Goal: Transaction & Acquisition: Obtain resource

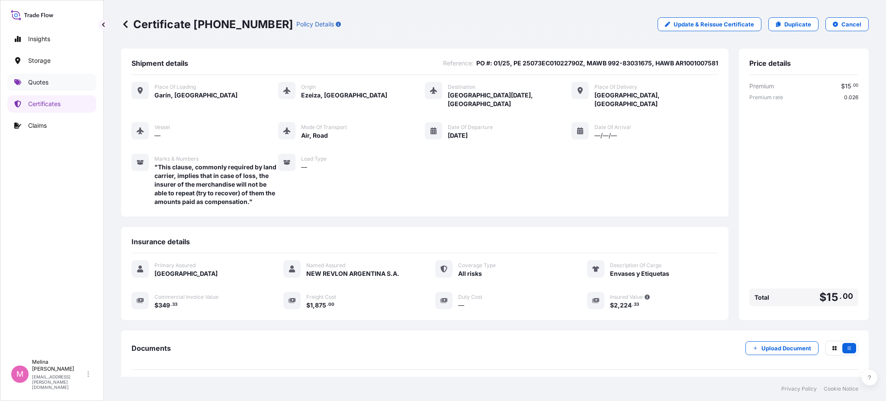
click at [41, 88] on link "Quotes" at bounding box center [51, 82] width 89 height 17
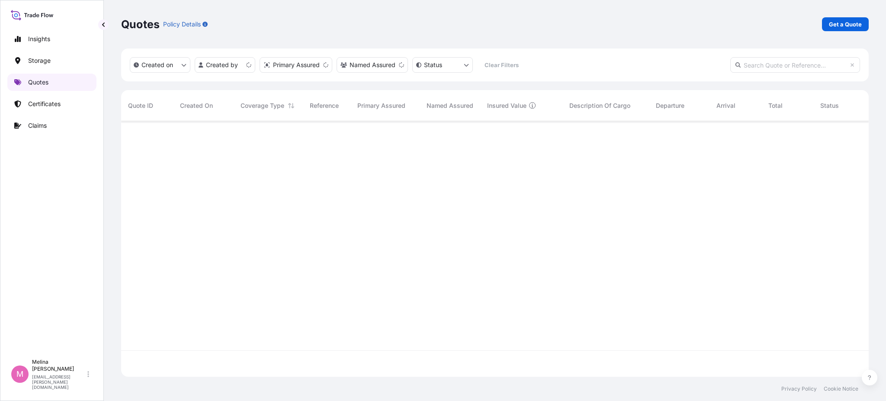
scroll to position [252, 739]
click at [834, 23] on p "Get a Quote" at bounding box center [845, 24] width 33 height 9
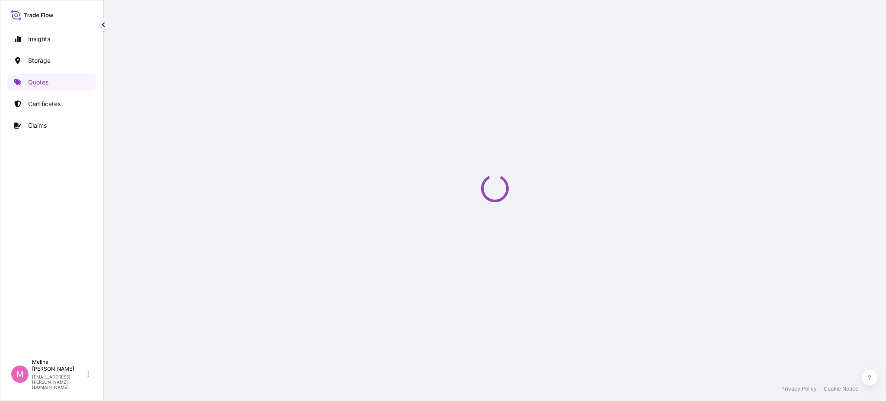
select select "Road / [GEOGRAPHIC_DATA]"
select select "Water"
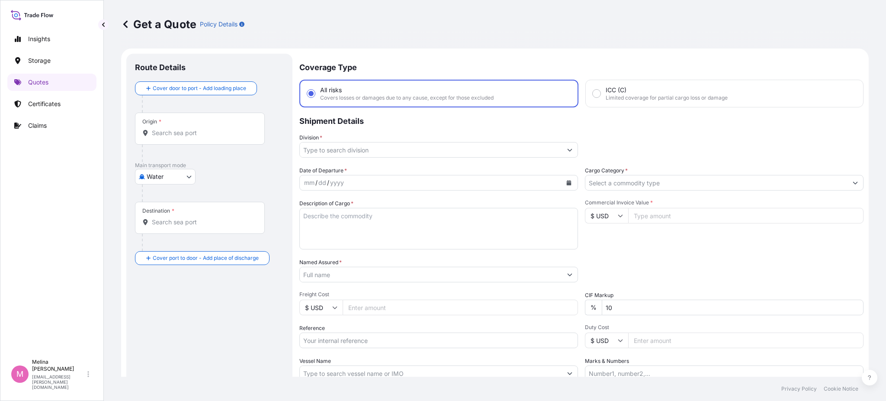
scroll to position [14, 0]
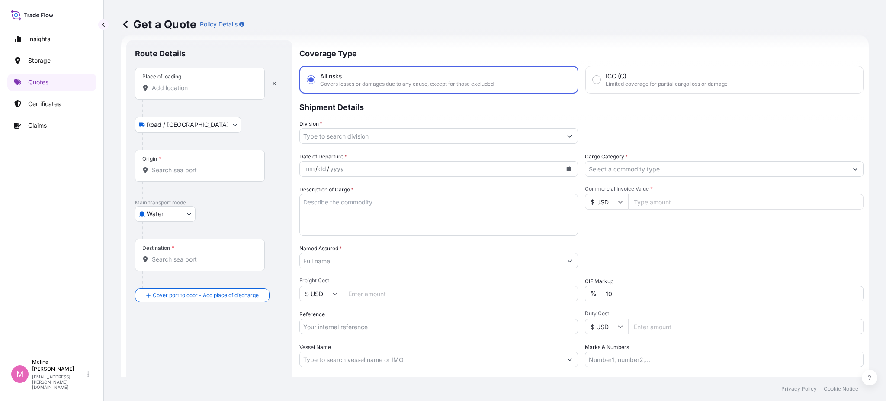
click at [202, 93] on div "Place of loading" at bounding box center [200, 83] width 130 height 32
click at [202, 92] on input "Place of loading" at bounding box center [203, 87] width 102 height 9
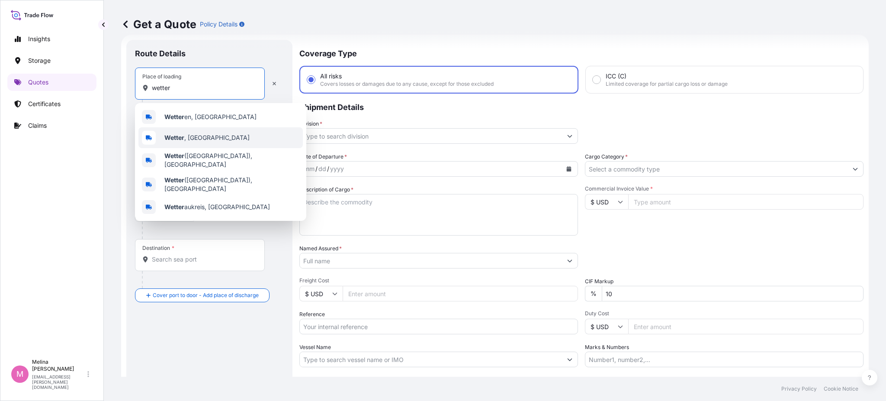
click at [174, 138] on b "Wetter" at bounding box center [174, 137] width 20 height 7
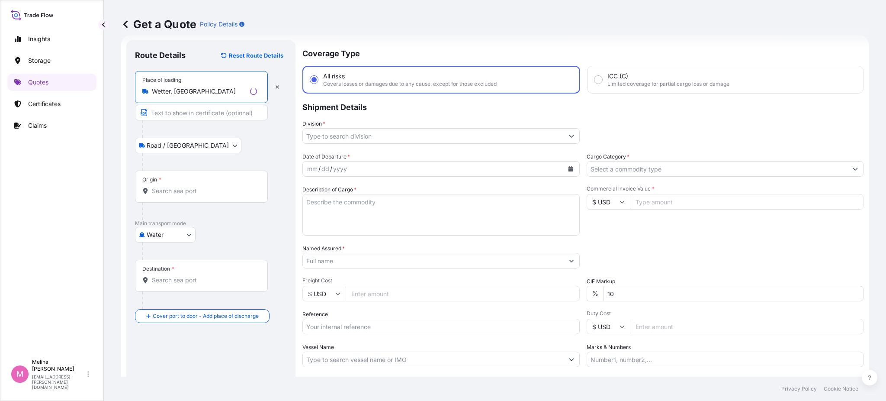
type input "Wetter, [GEOGRAPHIC_DATA]"
click at [176, 113] on input "Text to appear on certificate" at bounding box center [201, 113] width 133 height 16
click at [170, 191] on input "Origin *" at bounding box center [203, 190] width 102 height 9
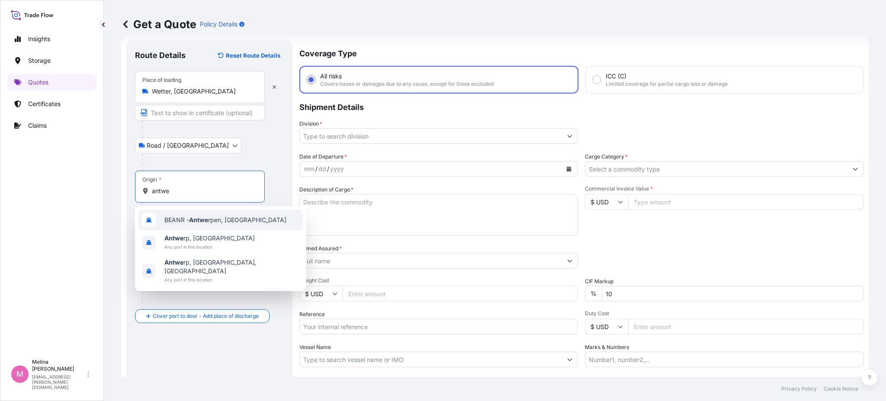
click at [180, 219] on span "BEANR - Antwe rpen, [GEOGRAPHIC_DATA]" at bounding box center [225, 219] width 122 height 9
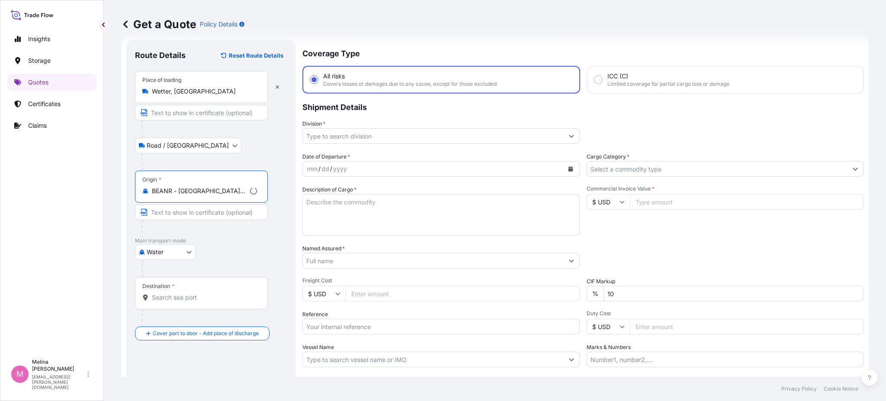
type input "BEANR - [GEOGRAPHIC_DATA], [GEOGRAPHIC_DATA]"
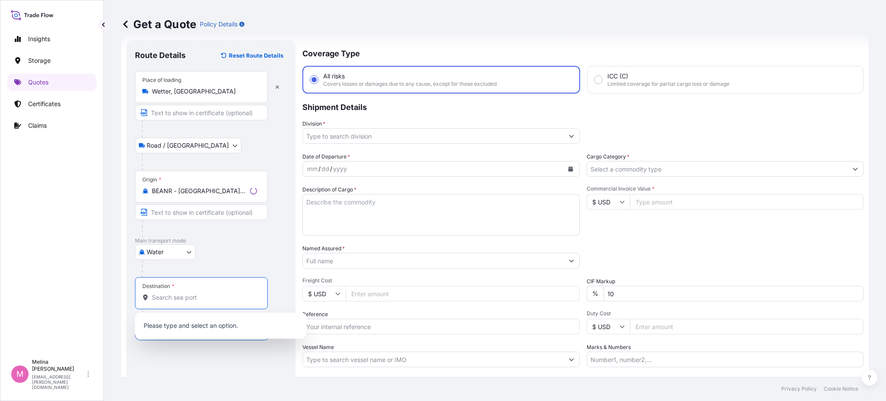
click at [167, 295] on input "Destination *" at bounding box center [204, 297] width 105 height 9
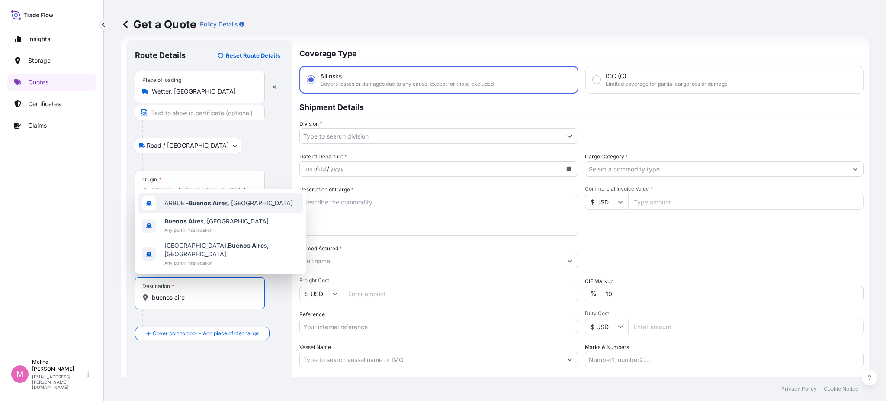
click at [206, 198] on div "ARBUE - [GEOGRAPHIC_DATA] s, [GEOGRAPHIC_DATA]" at bounding box center [220, 203] width 164 height 21
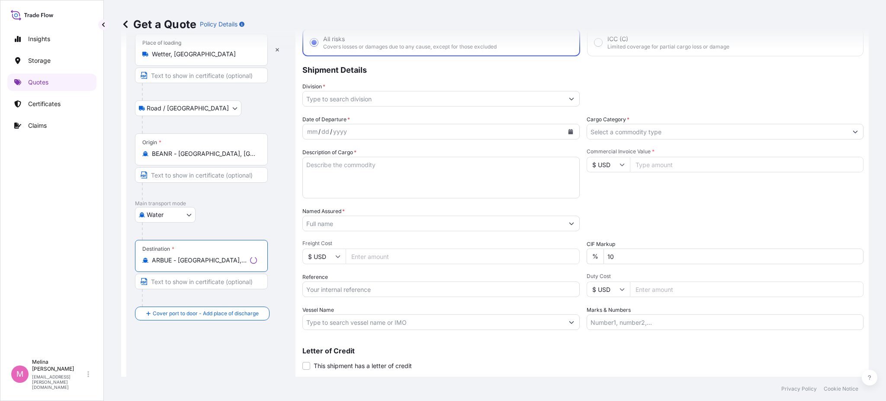
scroll to position [72, 0]
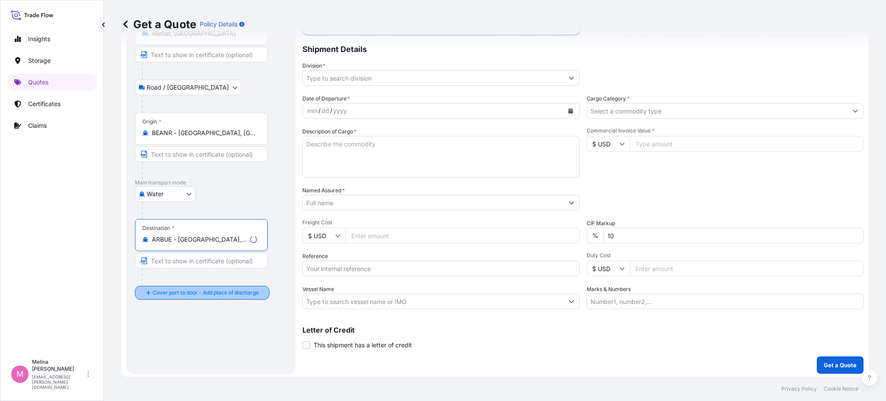
type input "ARBUE - [GEOGRAPHIC_DATA], [GEOGRAPHIC_DATA]"
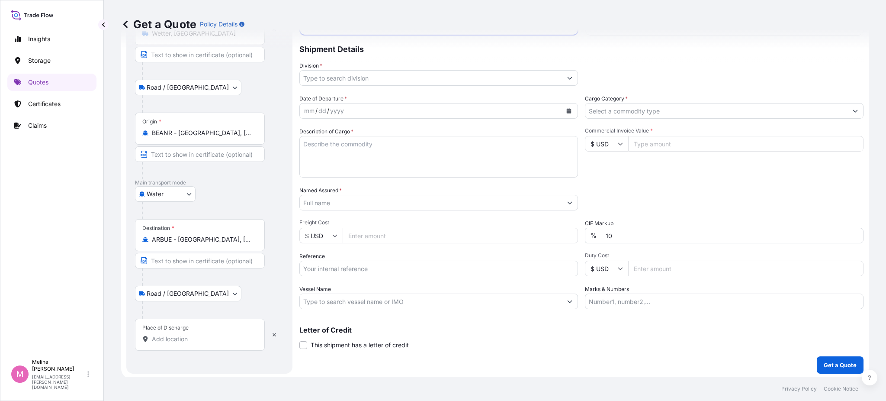
click at [173, 339] on input "Place of Discharge" at bounding box center [203, 338] width 102 height 9
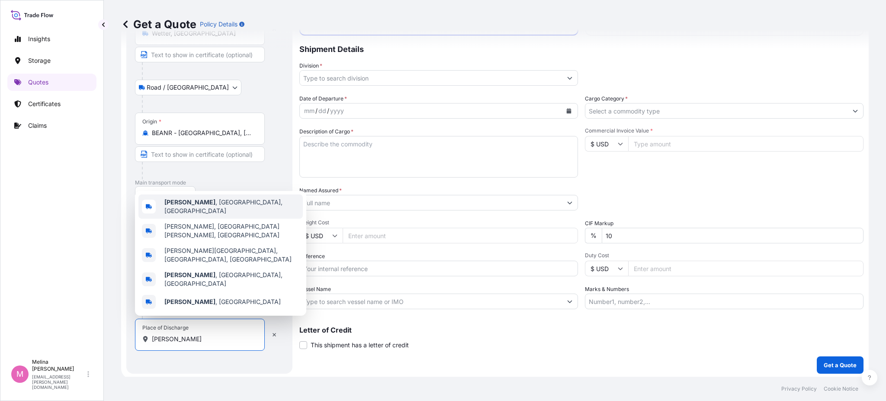
click at [206, 215] on span "[GEOGRAPHIC_DATA] , [GEOGRAPHIC_DATA], [GEOGRAPHIC_DATA]" at bounding box center [231, 206] width 135 height 17
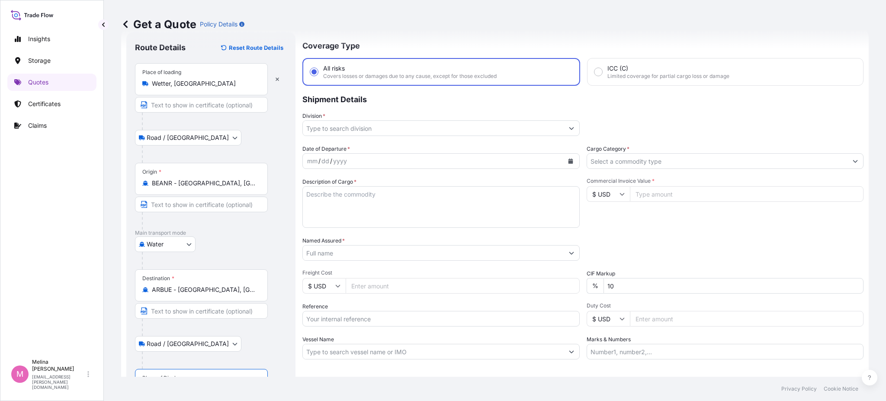
scroll to position [0, 0]
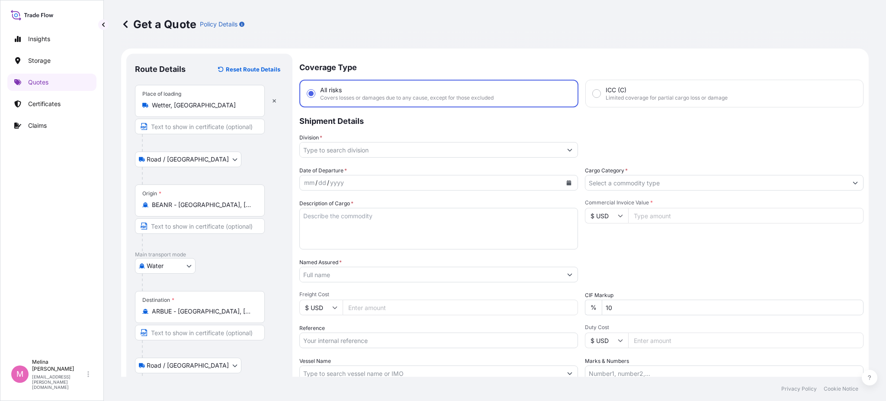
type input "[GEOGRAPHIC_DATA], [GEOGRAPHIC_DATA], [GEOGRAPHIC_DATA]"
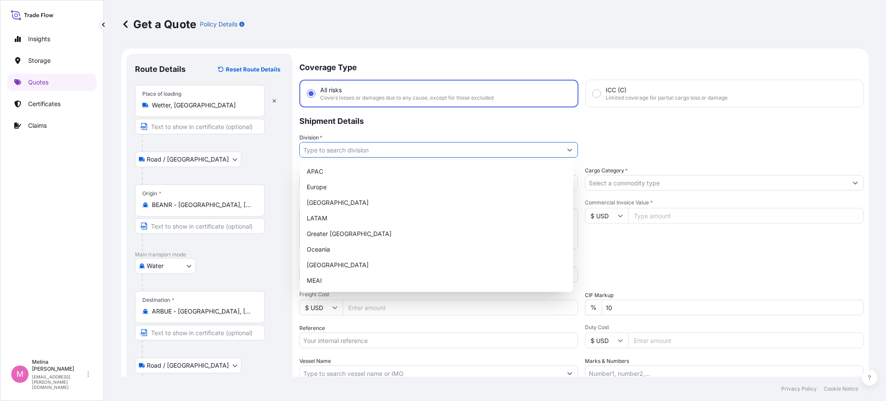
click at [361, 150] on input "Division *" at bounding box center [431, 150] width 262 height 16
click at [337, 212] on div "LATAM" at bounding box center [436, 218] width 267 height 16
type input "LATAM"
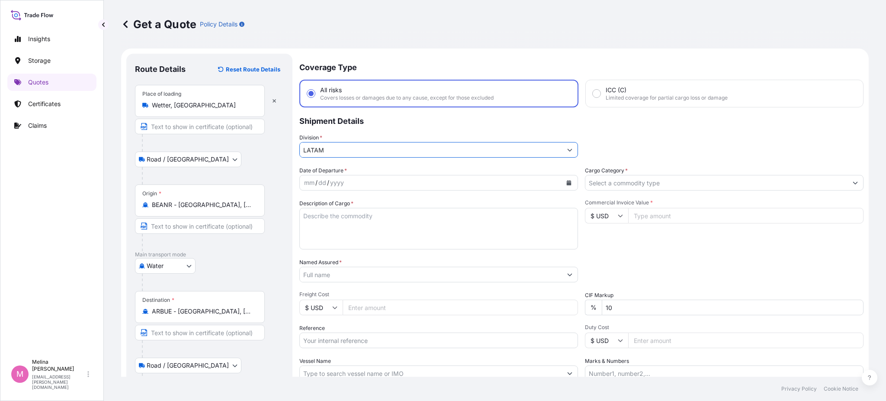
click at [567, 183] on icon "Calendar" at bounding box center [569, 182] width 5 height 5
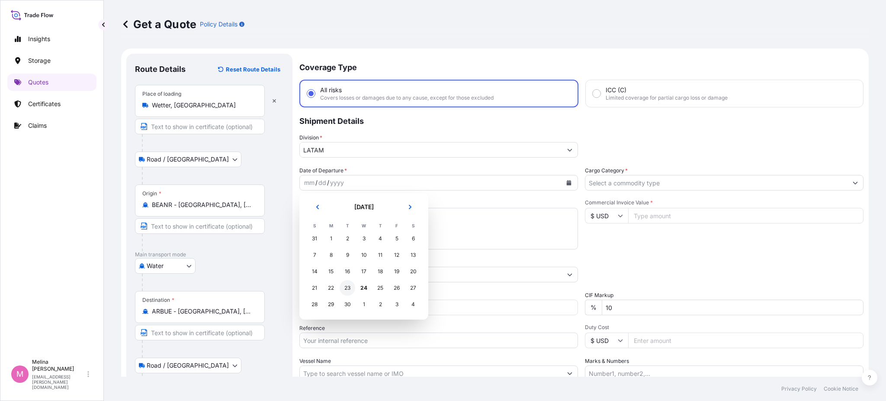
click at [352, 290] on div "23" at bounding box center [348, 288] width 16 height 16
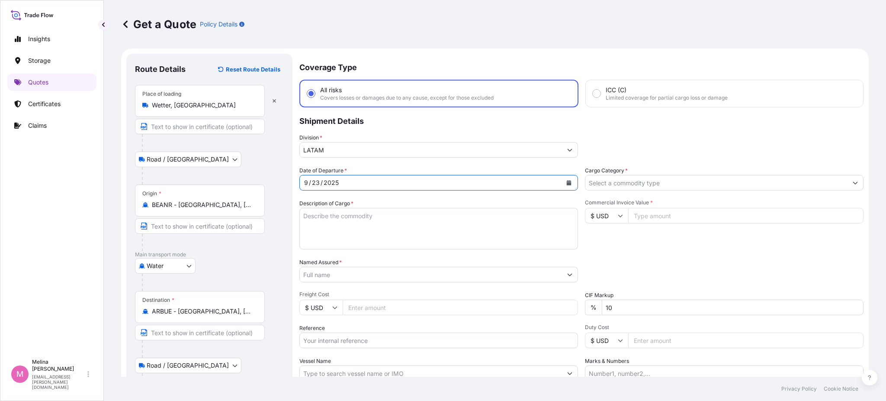
click at [443, 194] on div "Date of Departure * [DATE] Cargo Category * Description of Cargo * Commercial I…" at bounding box center [581, 273] width 564 height 215
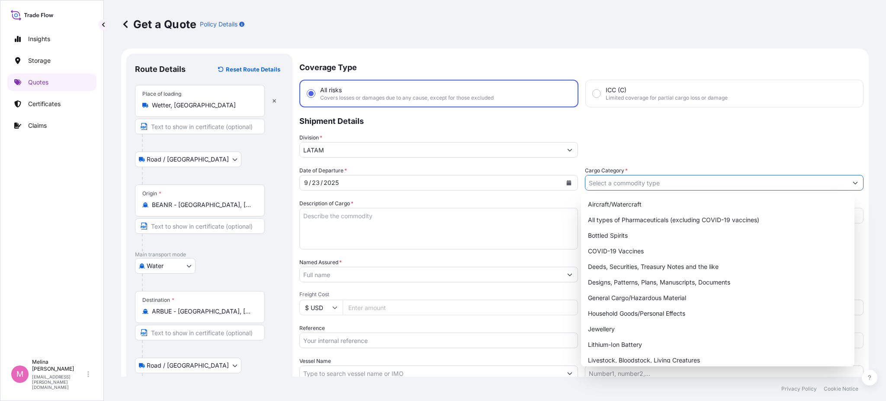
click at [605, 185] on input "Cargo Category *" at bounding box center [716, 183] width 262 height 16
click at [608, 297] on div "General Cargo/Hazardous Material" at bounding box center [717, 298] width 267 height 16
type input "General Cargo/Hazardous Material"
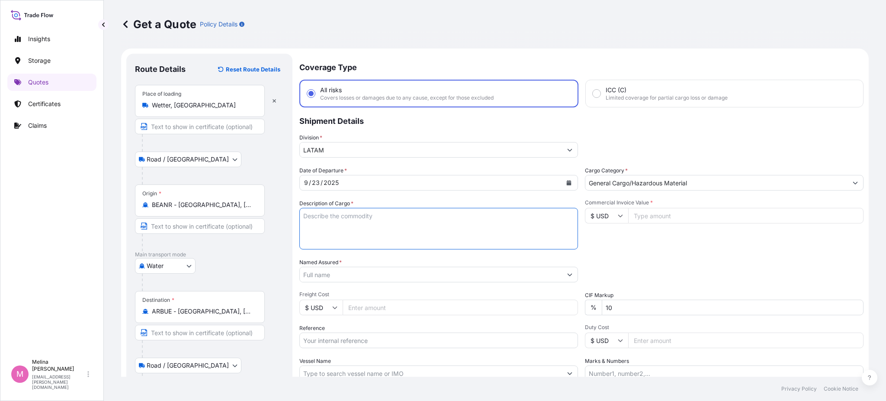
click at [385, 219] on textarea "Description of Cargo *" at bounding box center [438, 229] width 279 height 42
type textarea "MACHINERY PARTS"
click at [638, 214] on input "Commercial Invoice Value *" at bounding box center [745, 216] width 235 height 16
click at [603, 214] on input "$ USD" at bounding box center [606, 216] width 43 height 16
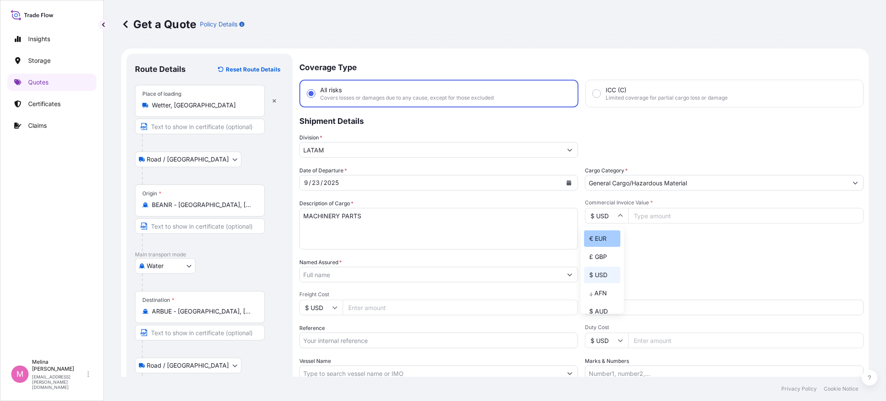
click at [601, 246] on div "€ EUR" at bounding box center [602, 238] width 36 height 16
type input "€ EUR"
drag, startPoint x: 644, startPoint y: 216, endPoint x: 624, endPoint y: 201, distance: 25.0
click at [644, 215] on input "Commercial Invoice Value *" at bounding box center [745, 216] width 235 height 16
paste input "126.38"
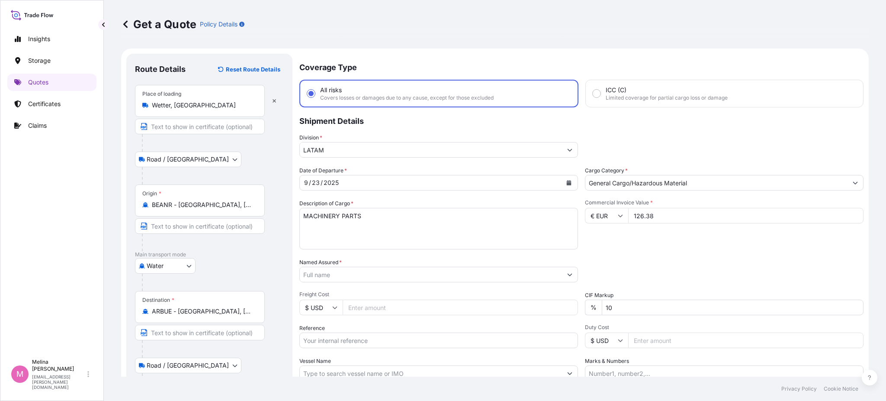
drag, startPoint x: 653, startPoint y: 215, endPoint x: 639, endPoint y: 215, distance: 13.9
click at [639, 215] on input "126.38" at bounding box center [745, 216] width 235 height 16
type input "126376"
type input "126376.96"
click at [659, 253] on div "Date of Departure * [DATE] Cargo Category * General Cargo/Hazardous Material De…" at bounding box center [581, 273] width 564 height 215
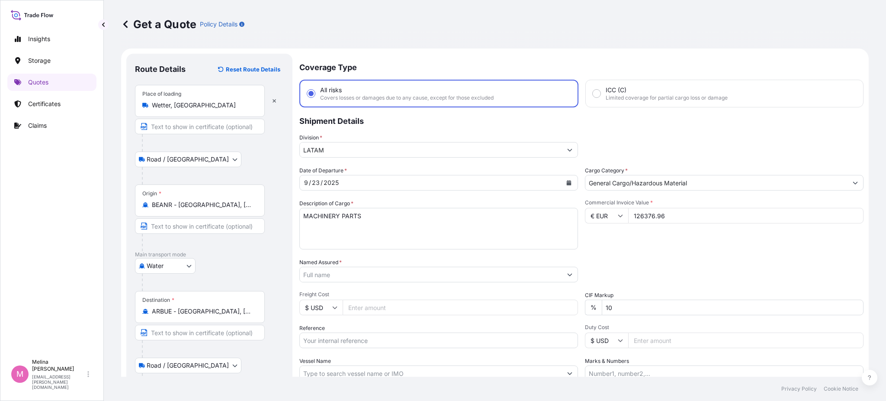
click at [567, 273] on icon "Show suggestions" at bounding box center [569, 274] width 5 height 5
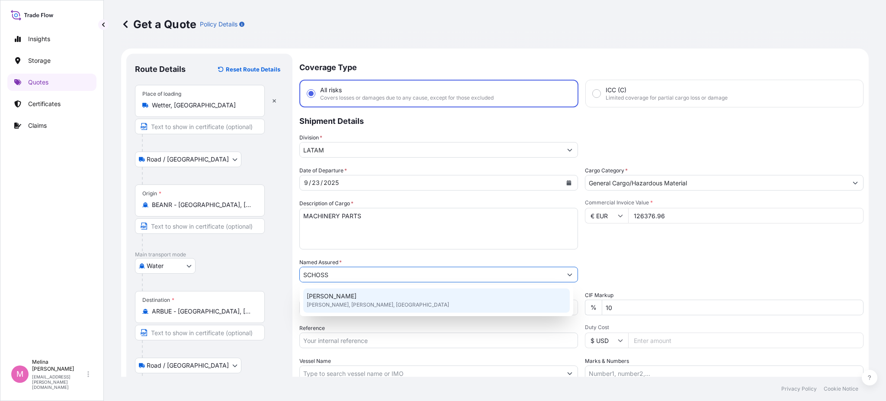
click at [362, 300] on span "[PERSON_NAME], [PERSON_NAME], [GEOGRAPHIC_DATA]" at bounding box center [378, 304] width 142 height 9
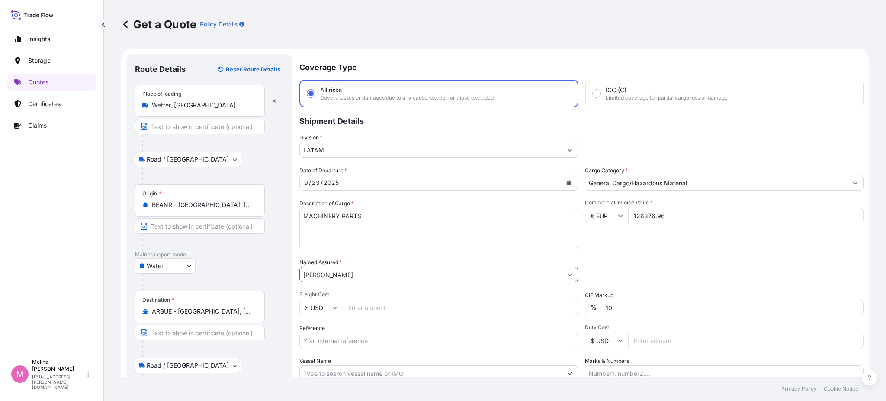
type input "[PERSON_NAME]"
click at [631, 270] on div "Packing Category Type to search a container mode Please select a primary mode o…" at bounding box center [724, 270] width 279 height 24
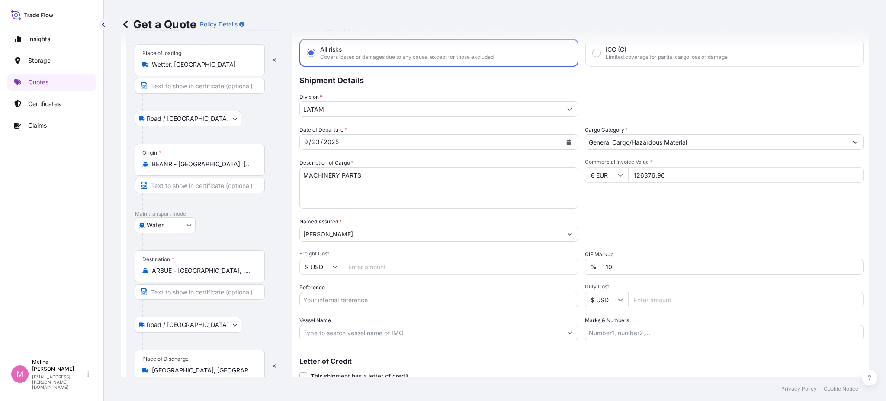
scroll to position [58, 0]
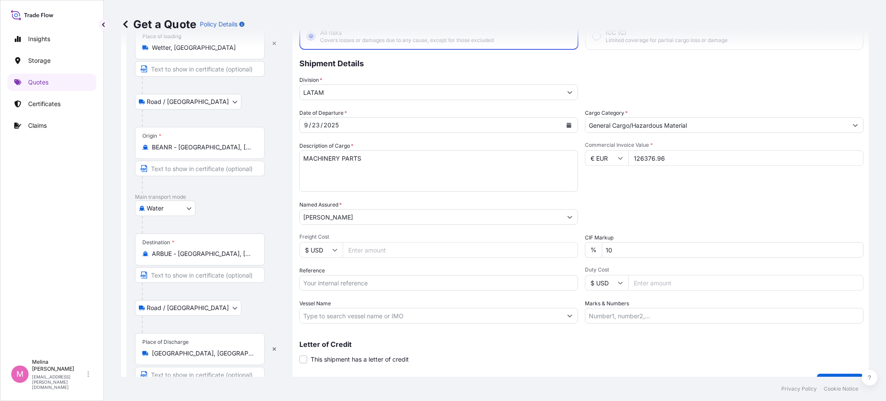
click at [396, 250] on input "Freight Cost" at bounding box center [460, 250] width 235 height 16
drag, startPoint x: 625, startPoint y: 247, endPoint x: 588, endPoint y: 250, distance: 36.9
click at [588, 250] on div "% 10" at bounding box center [724, 250] width 279 height 16
type input "0"
click at [620, 196] on div "Date of Departure * [DATE] Cargo Category * General Cargo/Hazardous Material De…" at bounding box center [581, 216] width 564 height 215
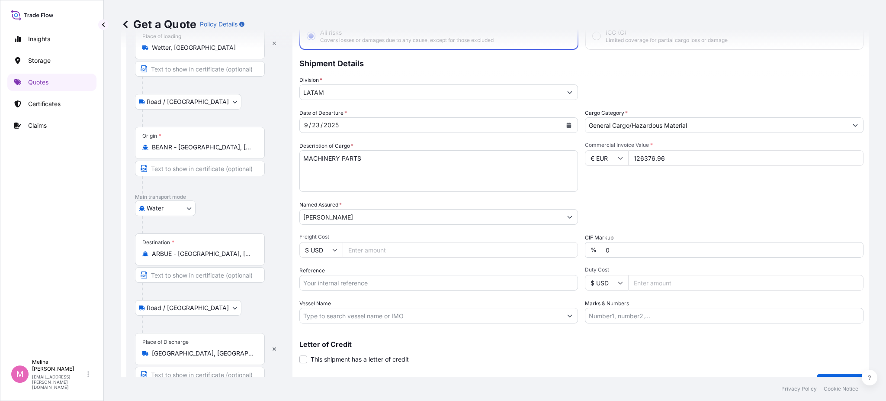
scroll to position [77, 0]
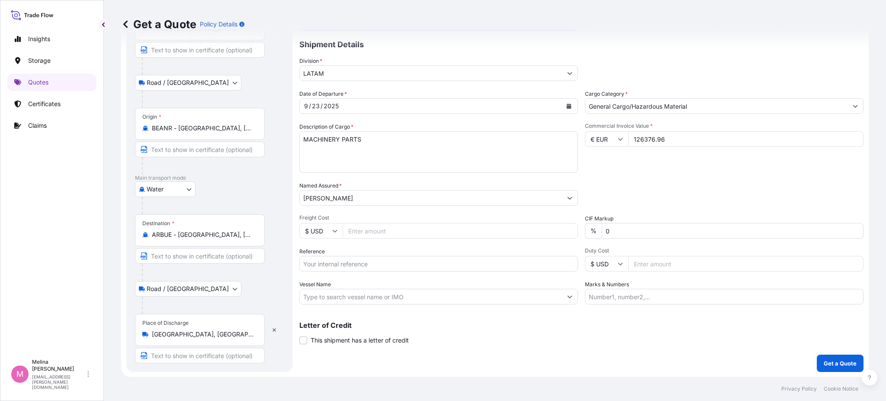
click at [355, 259] on input "Reference" at bounding box center [438, 264] width 279 height 16
paste input "1167443484"
paste input "40341017"
paste input "561335768"
paste input "561335738"
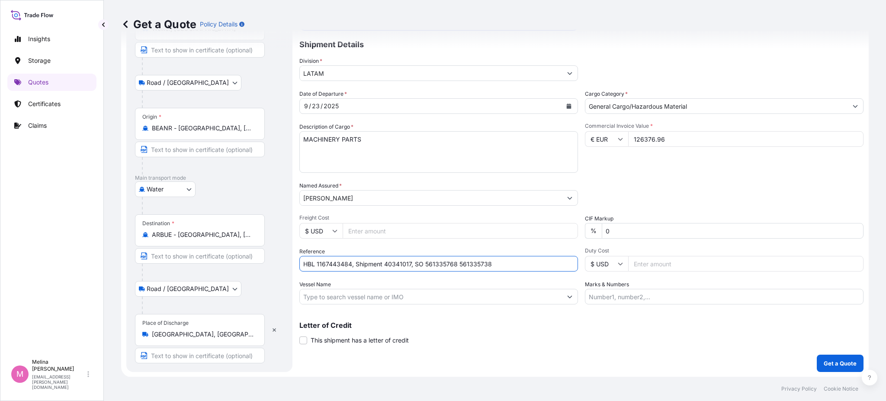
paste input "561335770"
paste input "561335771"
paste input "561335772"
drag, startPoint x: 543, startPoint y: 270, endPoint x: 604, endPoint y: 270, distance: 61.0
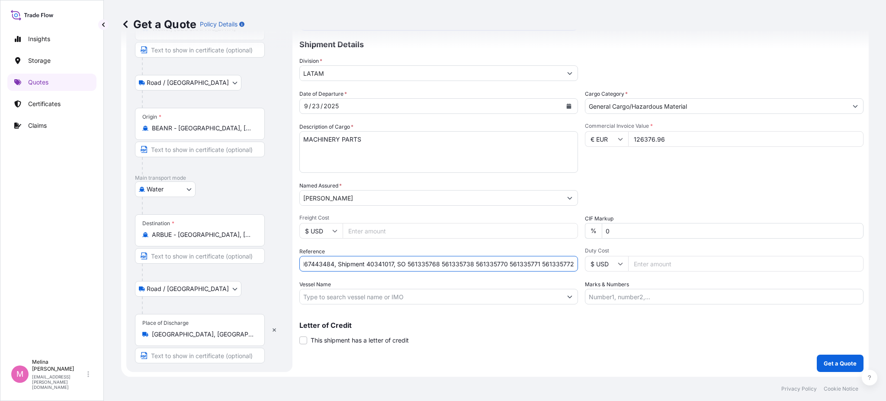
click at [604, 270] on div "Date of Departure * [DATE] Cargo Category * General Cargo/Hazardous Material De…" at bounding box center [581, 197] width 564 height 215
click at [569, 262] on input "HBL 1167443484, Shipment 40341017, SO 561335768 561335738 561335770 561335771 5…" at bounding box center [438, 264] width 279 height 16
paste input "561335773"
drag, startPoint x: 527, startPoint y: 260, endPoint x: 591, endPoint y: 260, distance: 64.9
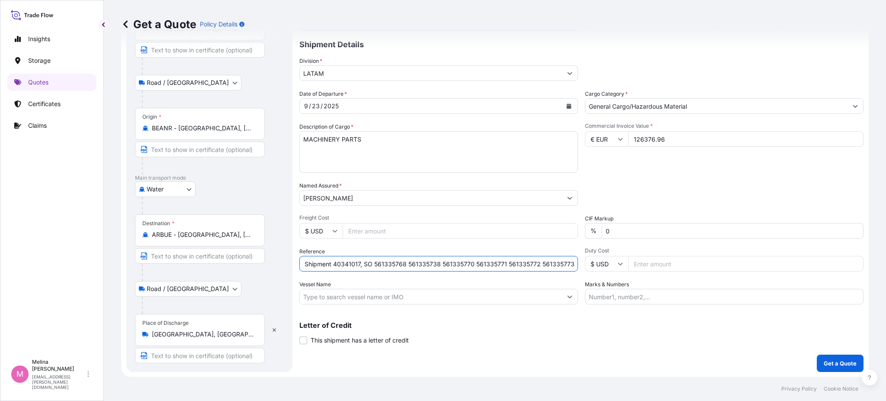
click at [591, 260] on div "Date of Departure * [DATE] Cargo Category * General Cargo/Hazardous Material De…" at bounding box center [581, 197] width 564 height 215
click at [568, 262] on input "HBL 1167443484, Shipment 40341017, SO 561335768 561335738 561335770 561335771 5…" at bounding box center [438, 264] width 279 height 16
paste input "561335774"
drag, startPoint x: 511, startPoint y: 262, endPoint x: 619, endPoint y: 259, distance: 107.8
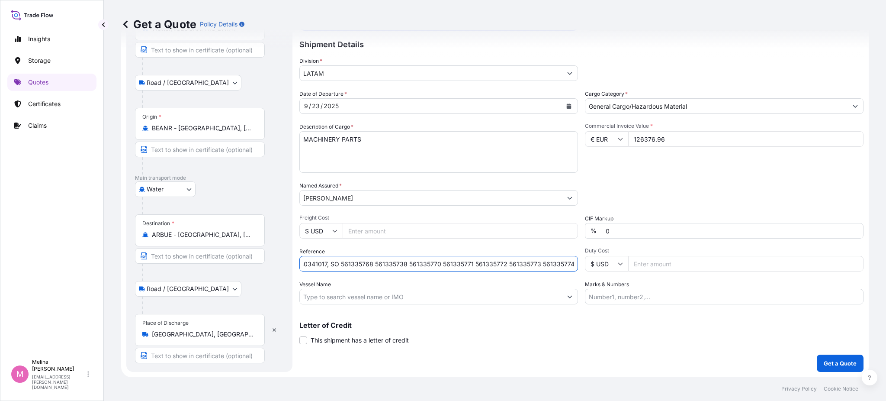
click at [619, 259] on div "Date of Departure * [DATE] Cargo Category * General Cargo/Hazardous Material De…" at bounding box center [581, 197] width 564 height 215
click at [569, 261] on input "HBL 1167443484, Shipment 40341017, SO 561335768 561335738 561335770 561335771 5…" at bounding box center [438, 264] width 279 height 16
paste input "561336808"
drag, startPoint x: 452, startPoint y: 260, endPoint x: 606, endPoint y: 257, distance: 153.6
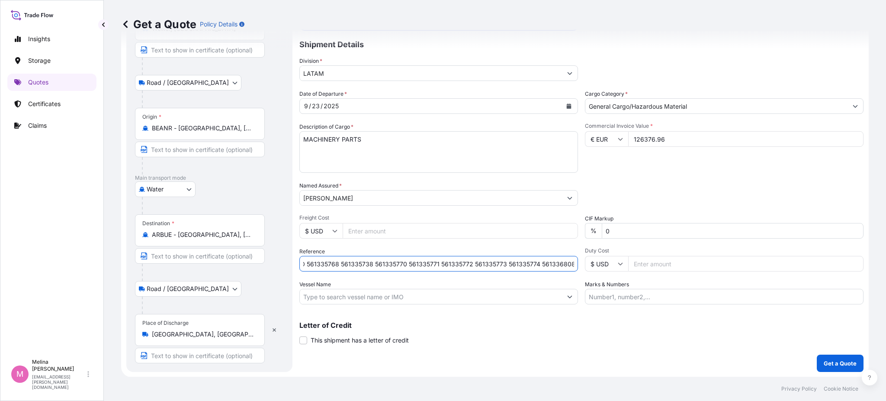
click at [606, 257] on div "Date of Departure * [DATE] Cargo Category * General Cargo/Hazardous Material De…" at bounding box center [581, 197] width 564 height 215
click at [567, 265] on input "HBL 1167443484, Shipment 40341017, SO 561335768 561335738 561335770 561335771 5…" at bounding box center [438, 264] width 279 height 16
click at [570, 263] on input "HBL 1167443484, Shipment 40341017, SO 561335768 561335738 561335770 561335771 5…" at bounding box center [438, 264] width 279 height 16
paste input "561336810"
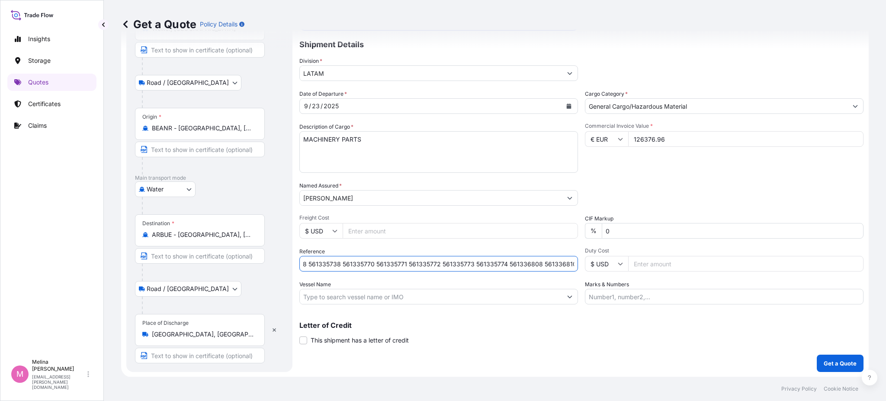
type input "HBL 1167443484, Shipment 40341017, SO 561335768 561335738 561335770 561335771 5…"
click at [599, 296] on input "Marks & Numbers" at bounding box center [724, 297] width 279 height 16
paste input "trade Flow // "This clause, commonly required by land carrier, implies that in …"
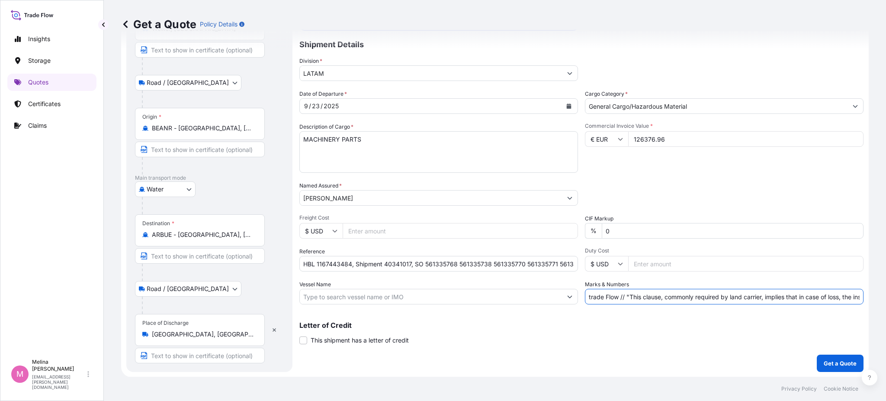
drag, startPoint x: 617, startPoint y: 295, endPoint x: 533, endPoint y: 301, distance: 83.8
click at [533, 301] on div "Date of Departure * [DATE] Cargo Category * General Cargo/Hazardous Material De…" at bounding box center [581, 197] width 564 height 215
click at [610, 296] on input "trade Flow // "This clause, commonly required by land carrier, implies that in …" at bounding box center [724, 297] width 279 height 16
drag, startPoint x: 621, startPoint y: 296, endPoint x: 561, endPoint y: 296, distance: 60.1
click at [561, 296] on div "Date of Departure * [DATE] Cargo Category * General Cargo/Hazardous Material De…" at bounding box center [581, 197] width 564 height 215
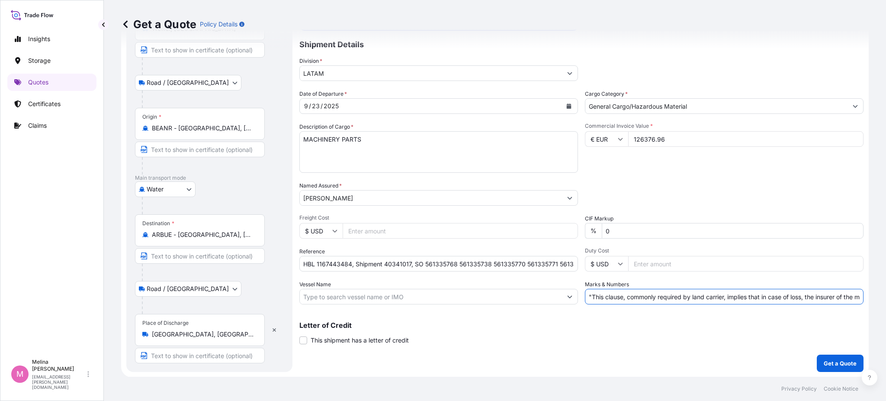
type input ""This clause, commonly required by land carrier, implies that in case of loss, …"
click at [550, 337] on div "Letter of Credit This shipment has a letter of credit Letter of credit * Letter…" at bounding box center [581, 332] width 564 height 23
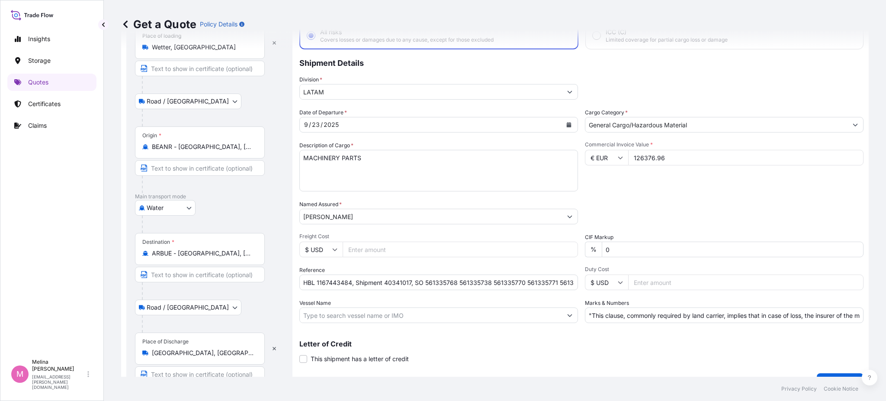
scroll to position [77, 0]
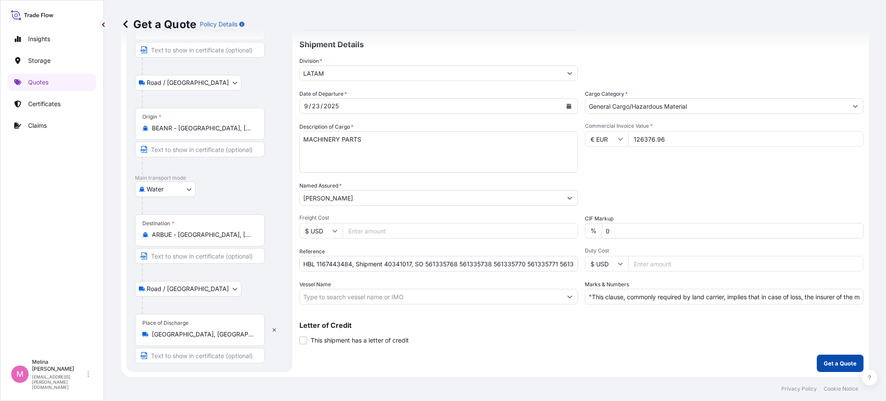
click at [833, 366] on p "Get a Quote" at bounding box center [840, 363] width 33 height 9
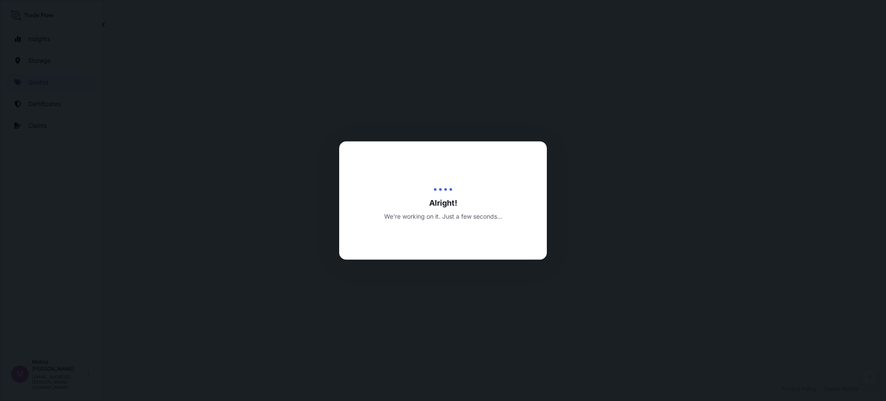
select select "Road / [GEOGRAPHIC_DATA]"
select select "Water"
select select "Road / [GEOGRAPHIC_DATA]"
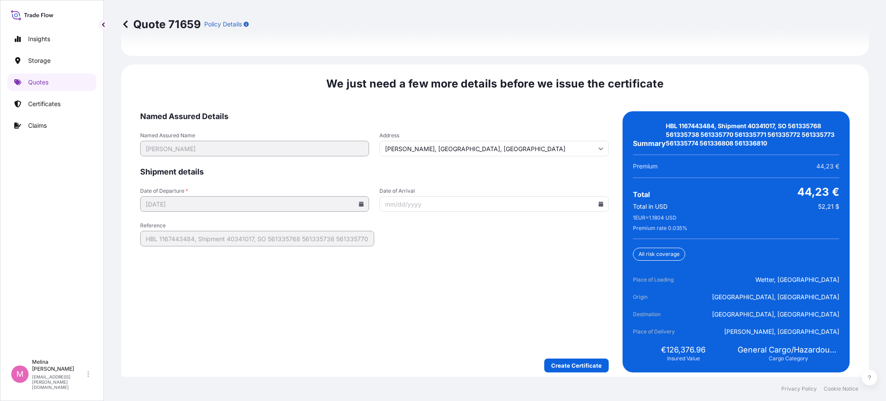
scroll to position [1378, 0]
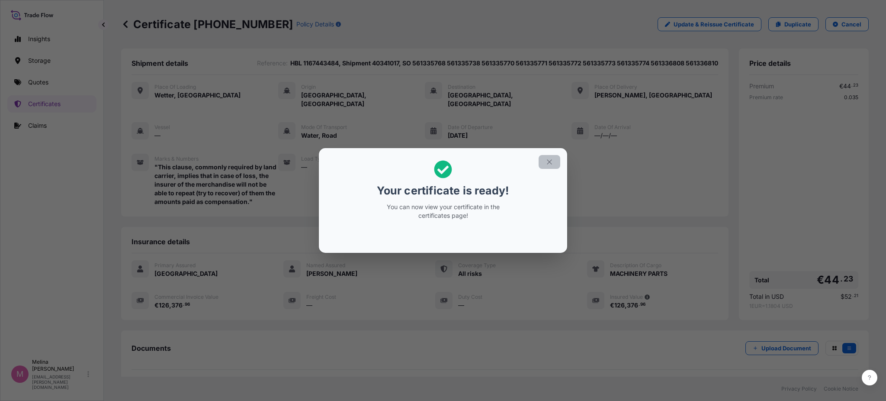
click at [550, 163] on icon "button" at bounding box center [550, 162] width 8 height 8
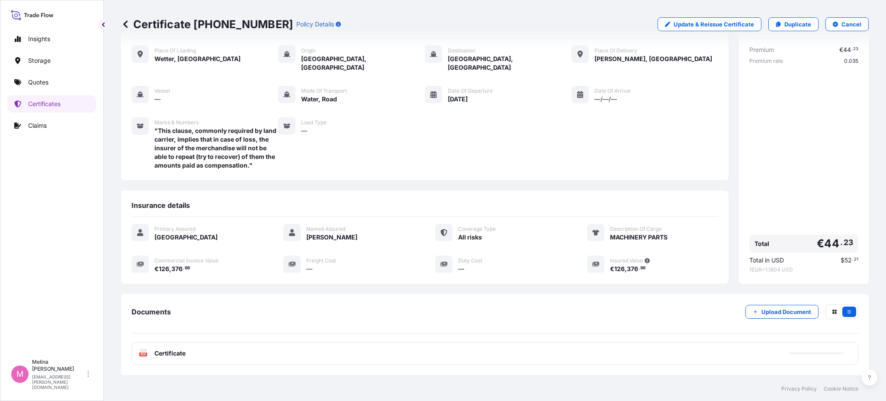
scroll to position [77, 0]
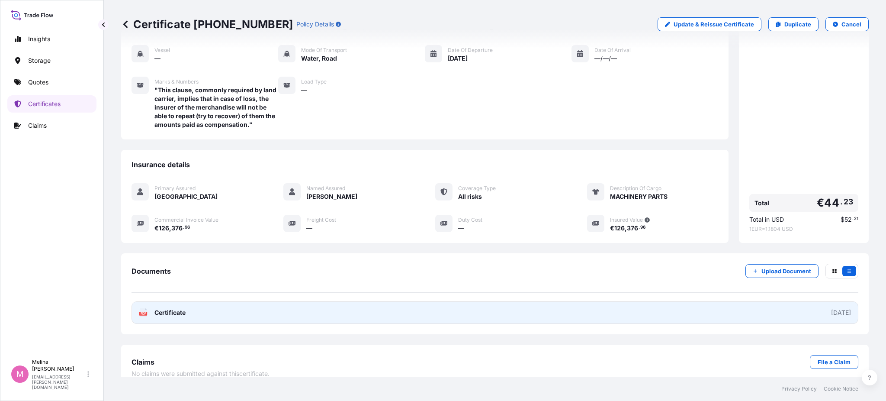
click at [177, 308] on span "Certificate" at bounding box center [169, 312] width 31 height 9
